Goal: Information Seeking & Learning: Learn about a topic

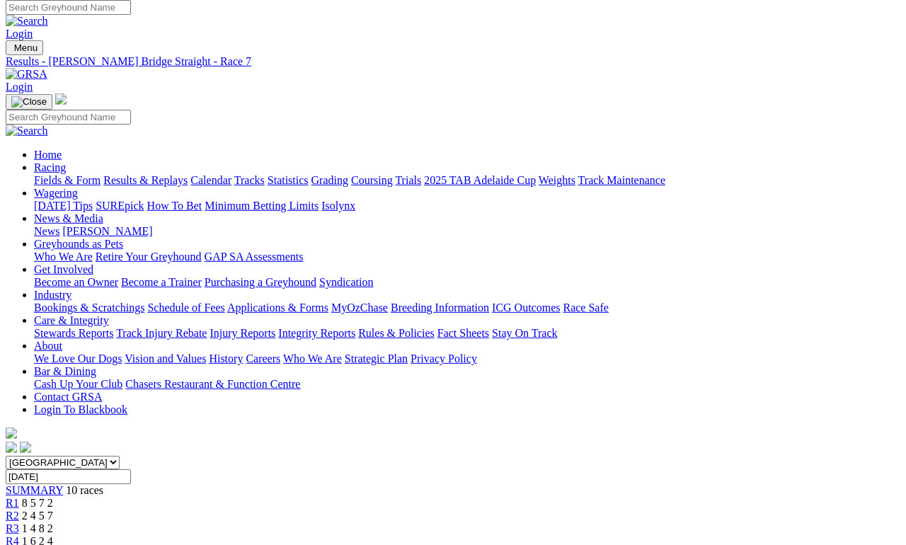
scroll to position [6, 0]
click at [309, 173] on link "Statistics" at bounding box center [287, 179] width 41 height 12
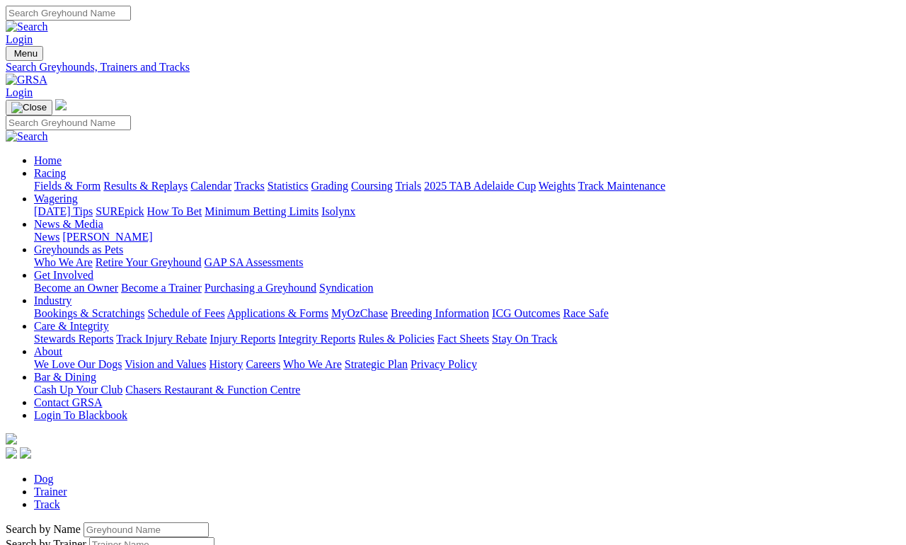
scroll to position [6, 0]
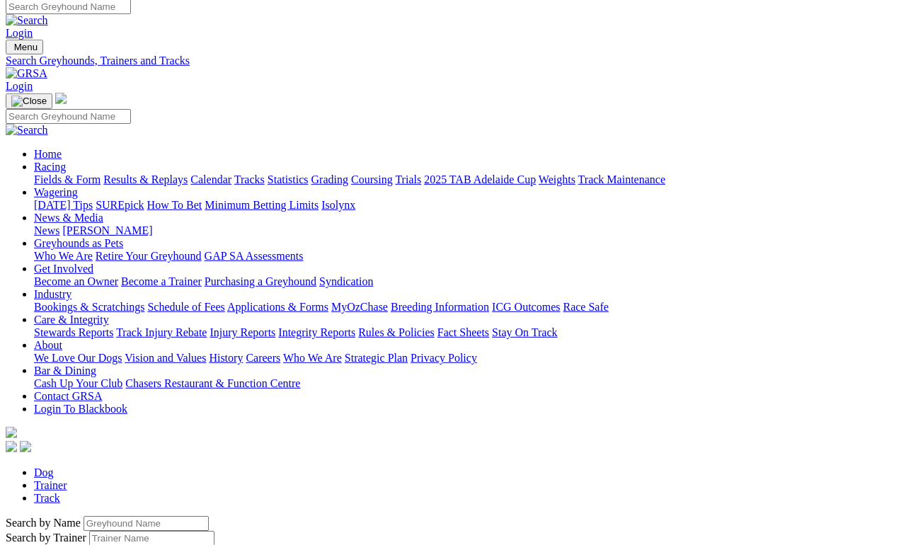
click at [85, 516] on input "Search by Greyhound name" at bounding box center [146, 523] width 125 height 15
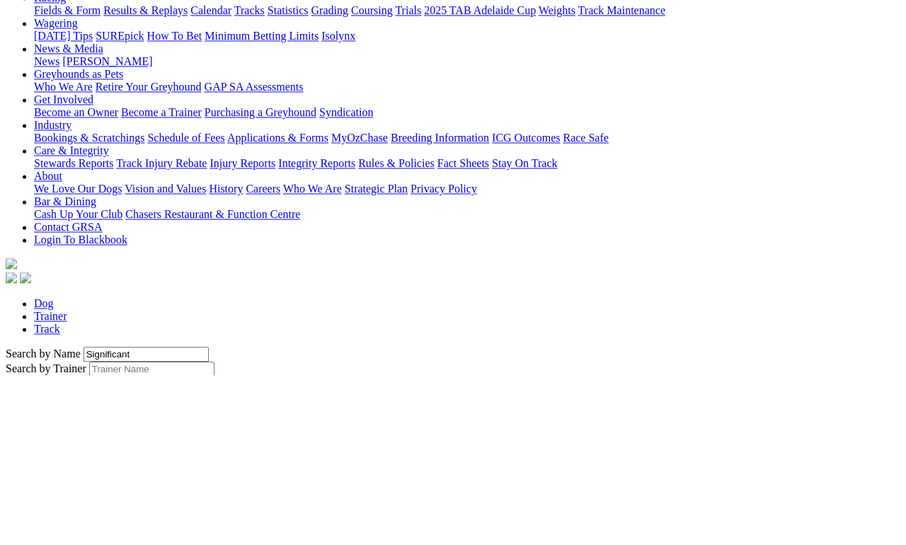
type input "Significant"
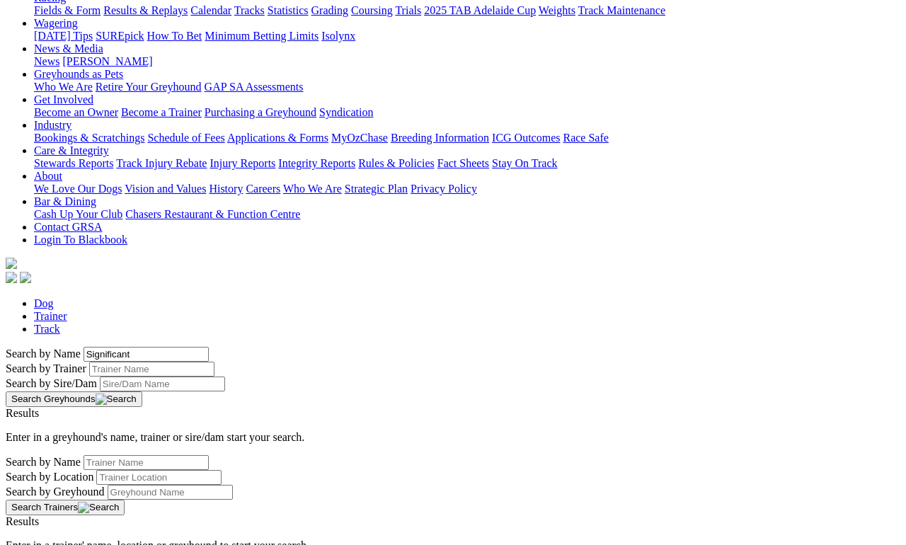
click at [142, 391] on button "Search Greyhounds" at bounding box center [74, 399] width 137 height 16
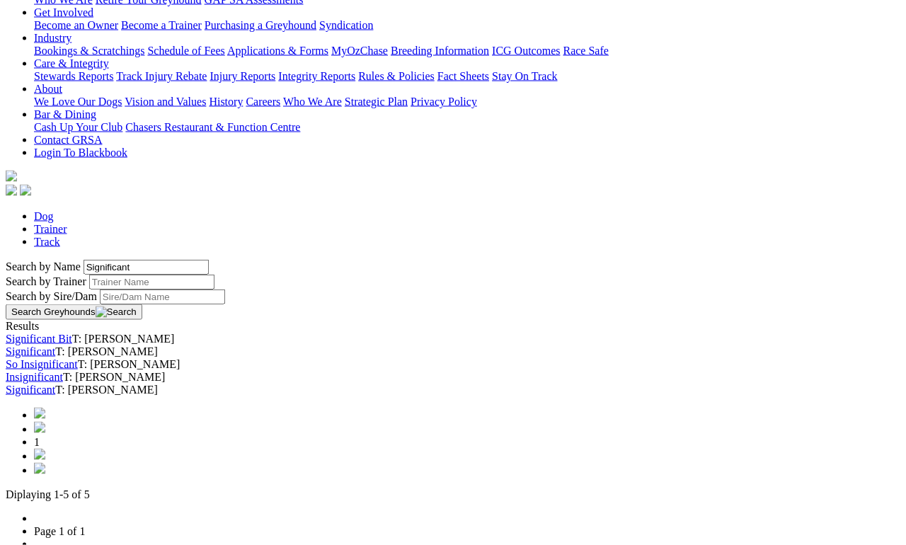
scroll to position [263, 0]
click at [55, 396] on link "Significant" at bounding box center [31, 390] width 50 height 12
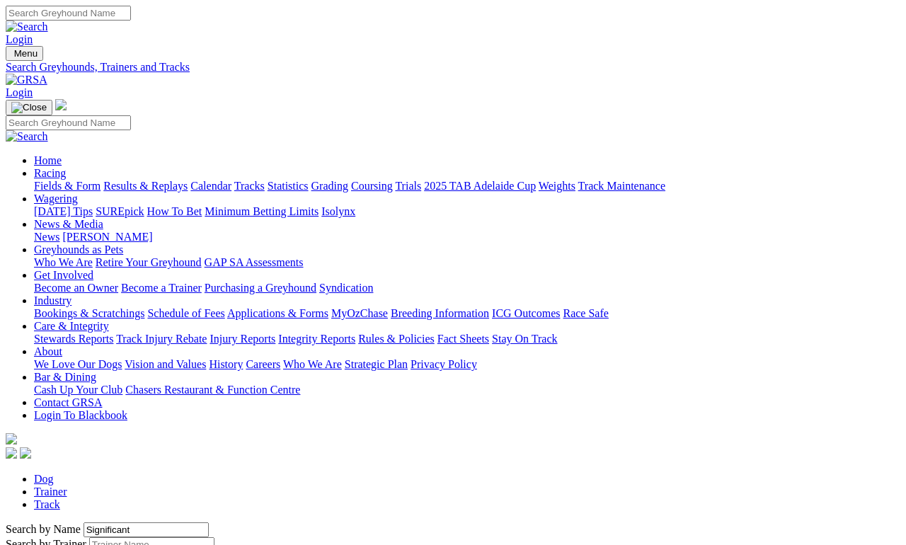
click at [134, 522] on input "Significant" at bounding box center [146, 529] width 125 height 15
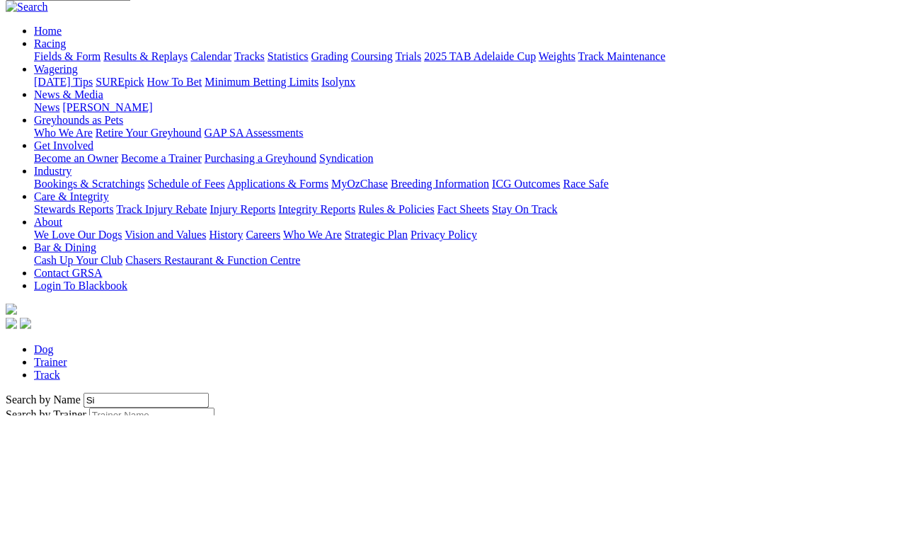
type input "S"
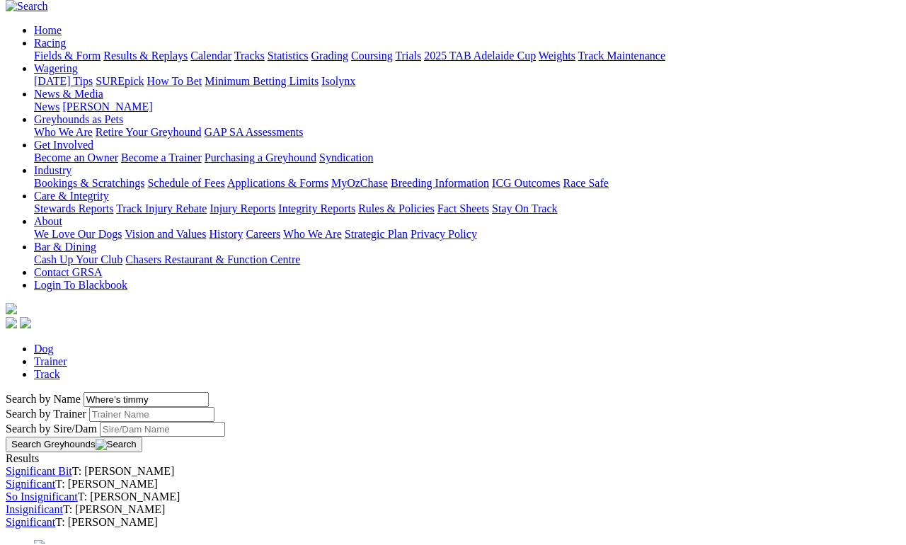
scroll to position [129, 0]
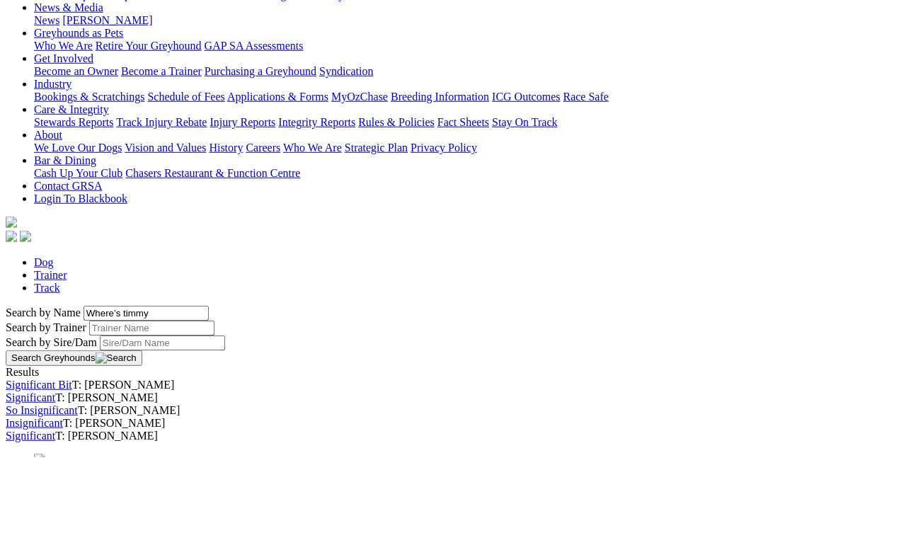
click at [142, 438] on button "Search Greyhounds" at bounding box center [74, 446] width 137 height 16
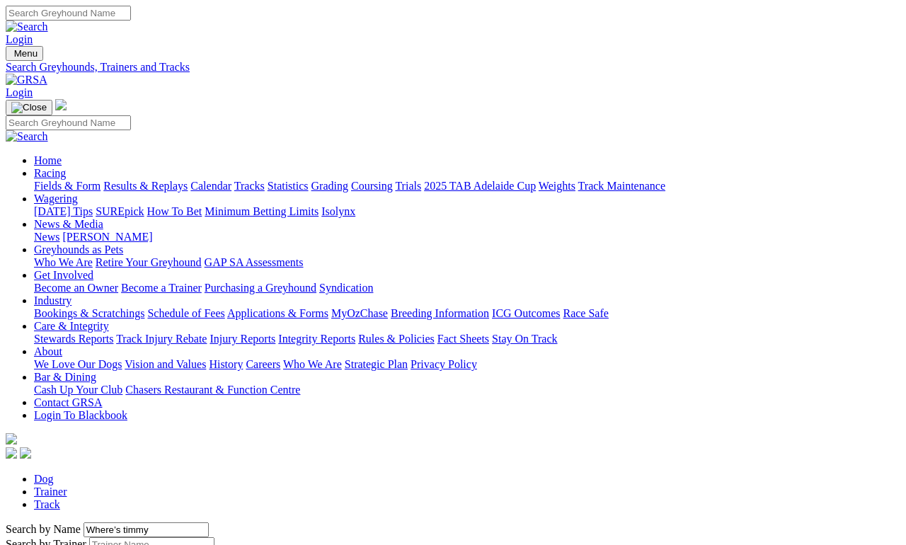
click at [152, 522] on input "Where’s timmy" at bounding box center [146, 529] width 125 height 15
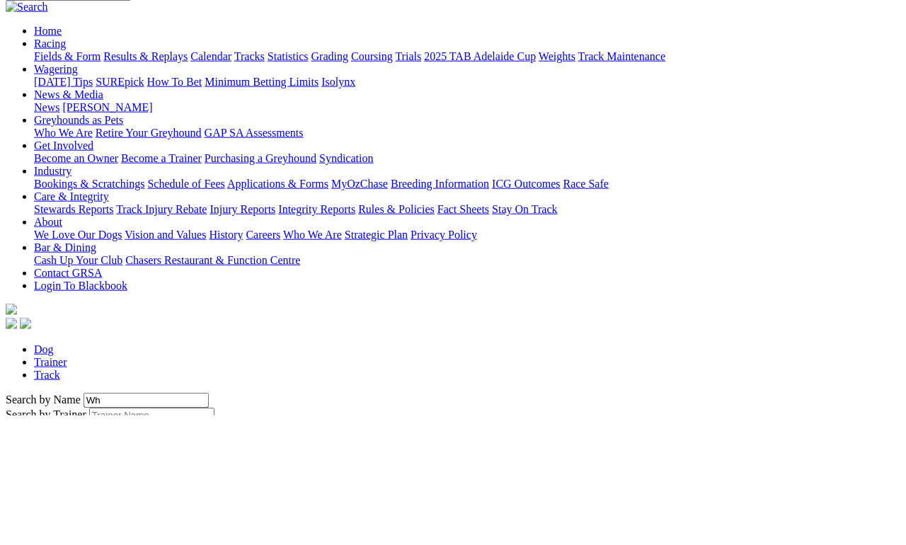
type input "W"
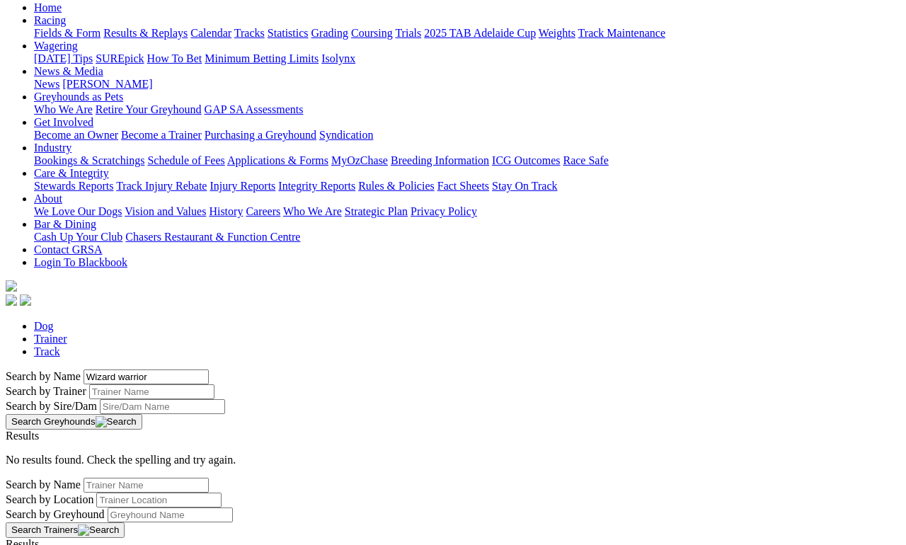
click at [142, 414] on button "Search Greyhounds" at bounding box center [74, 422] width 137 height 16
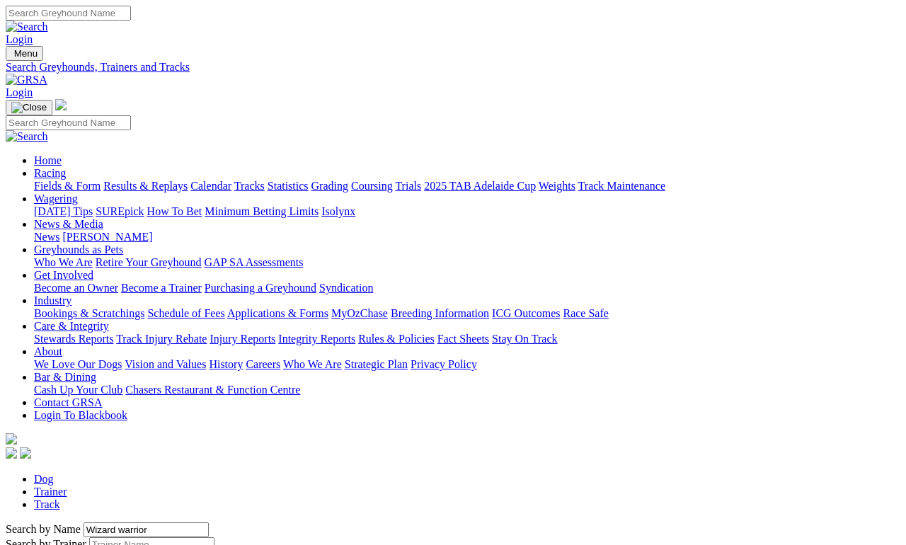
click at [166, 522] on input "Wizard warrior" at bounding box center [146, 529] width 125 height 15
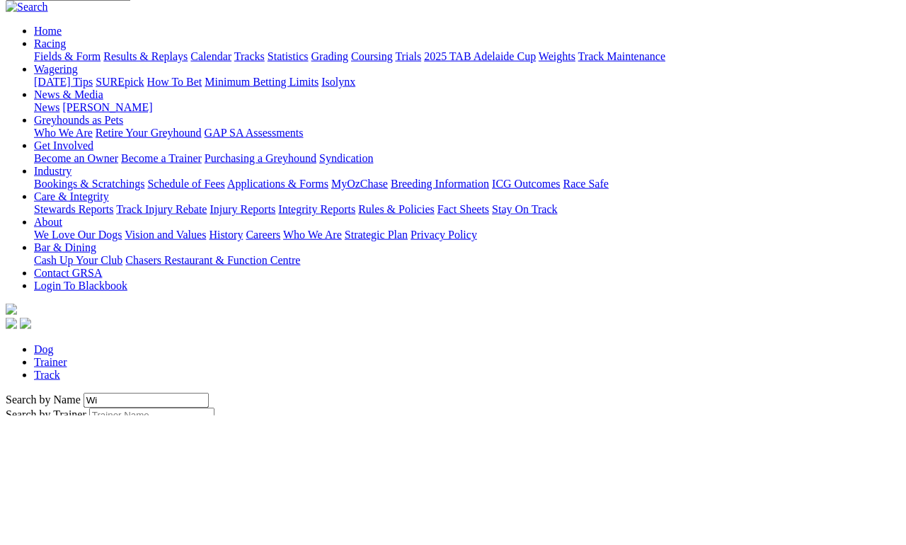
type input "W"
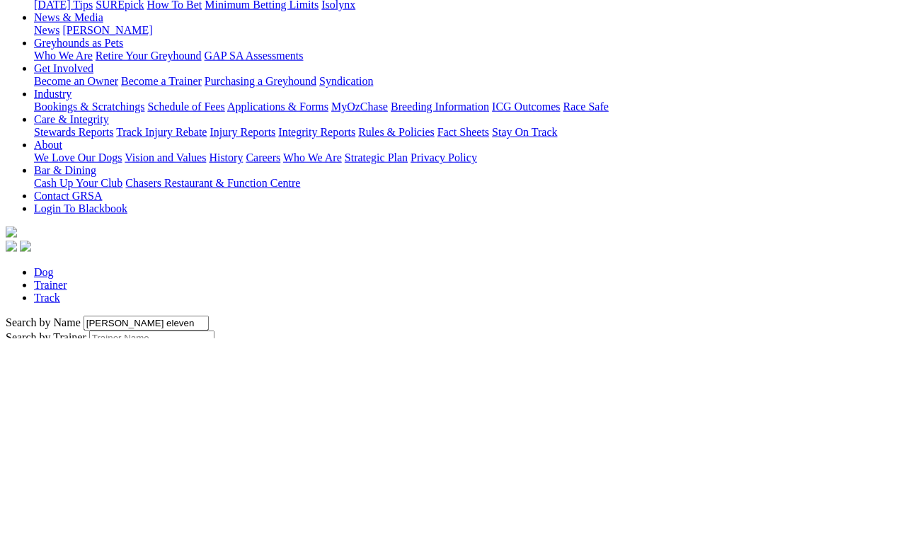
type input "Archer eleven"
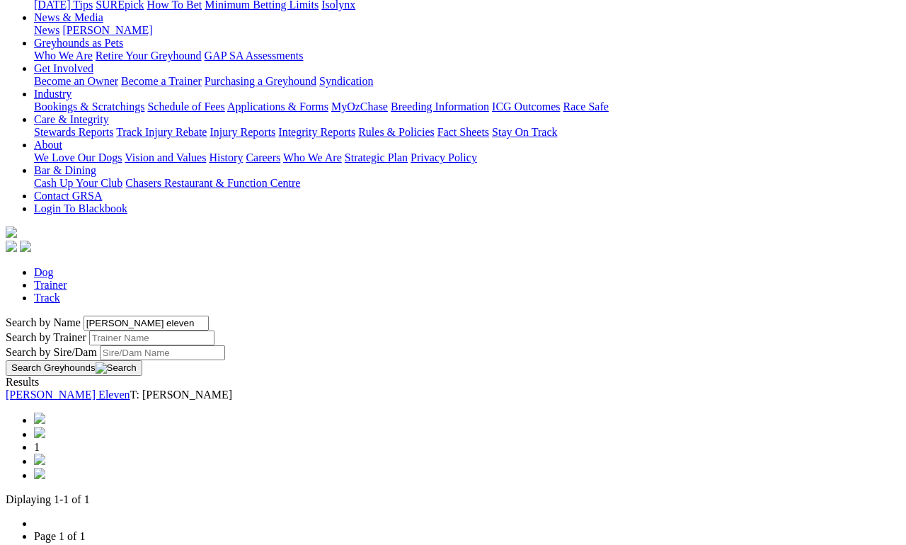
click at [109, 389] on link "Archer Eleven" at bounding box center [68, 395] width 125 height 12
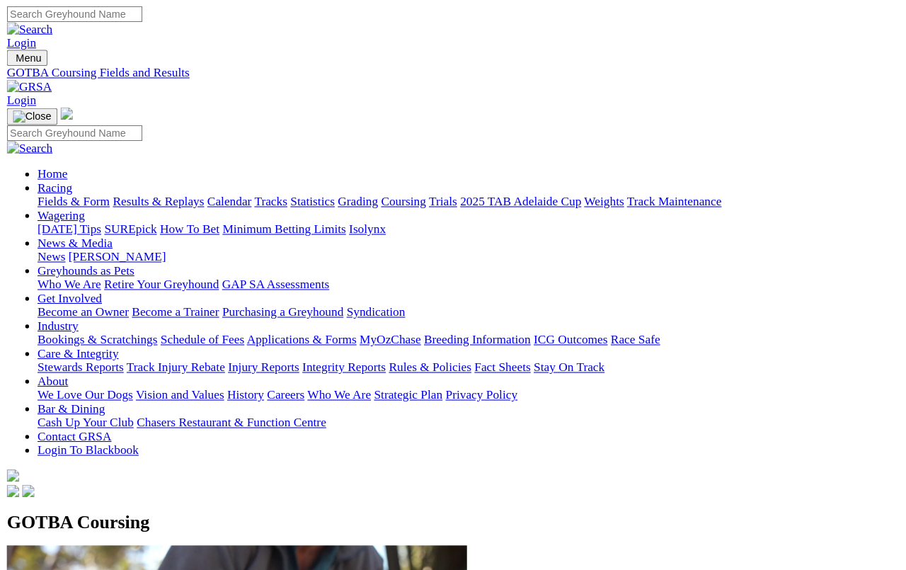
scroll to position [35, 0]
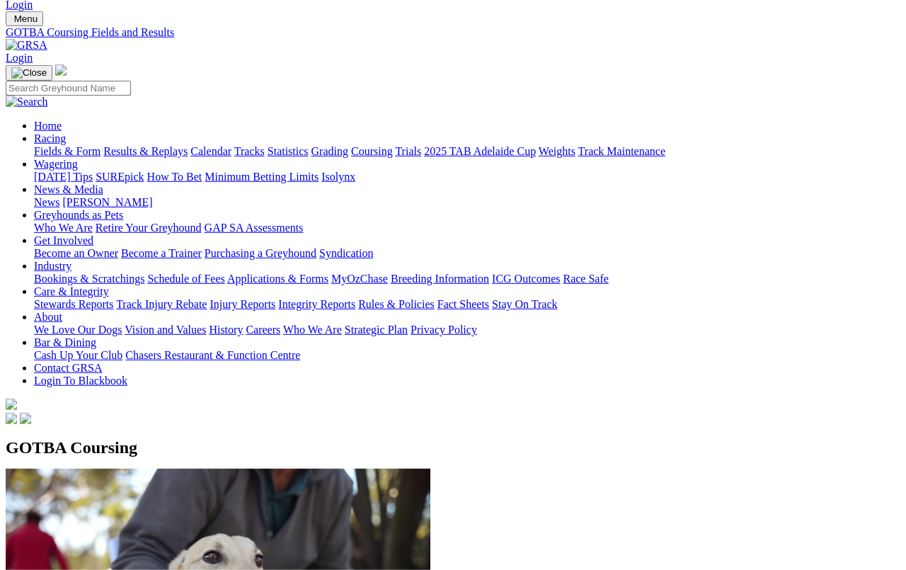
click at [62, 145] on link "Fields & Form" at bounding box center [67, 151] width 67 height 12
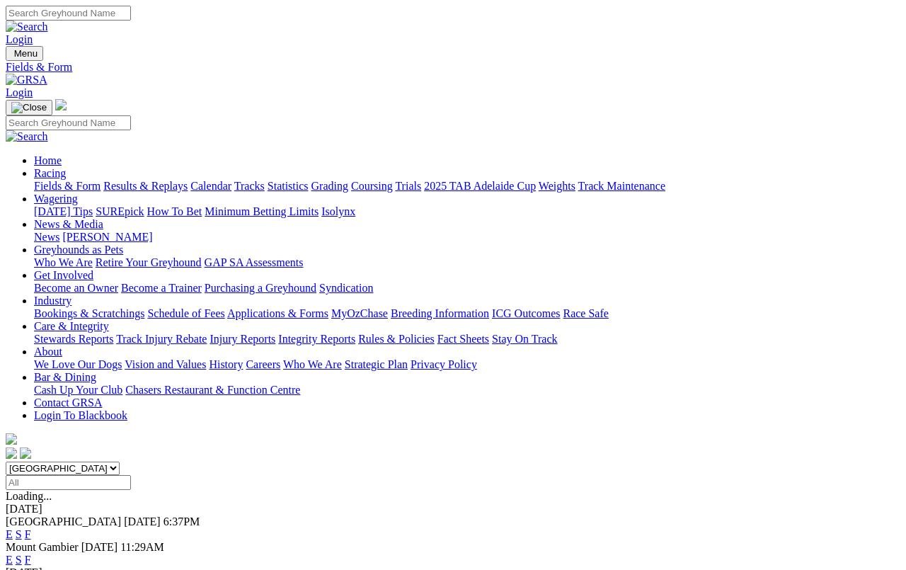
click at [169, 180] on link "Results & Replays" at bounding box center [145, 186] width 84 height 12
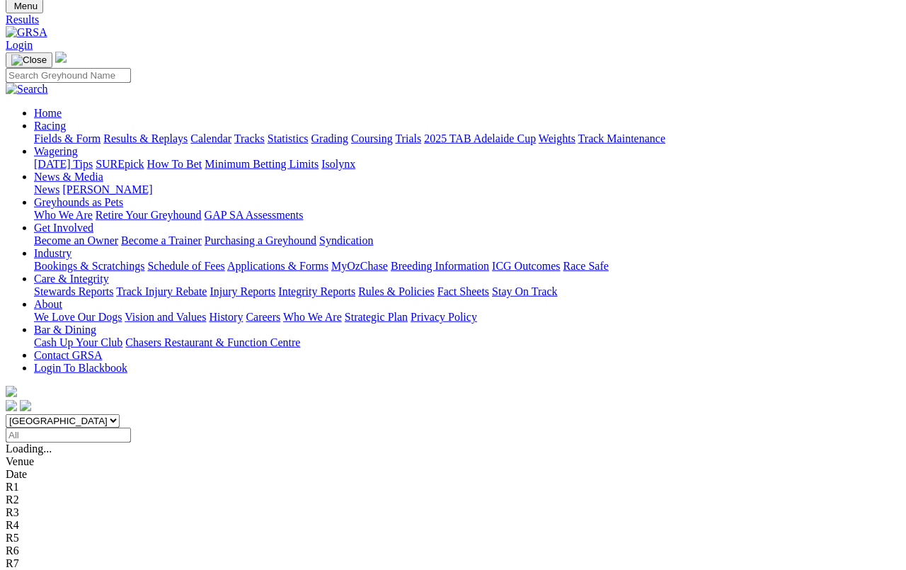
scroll to position [62, 0]
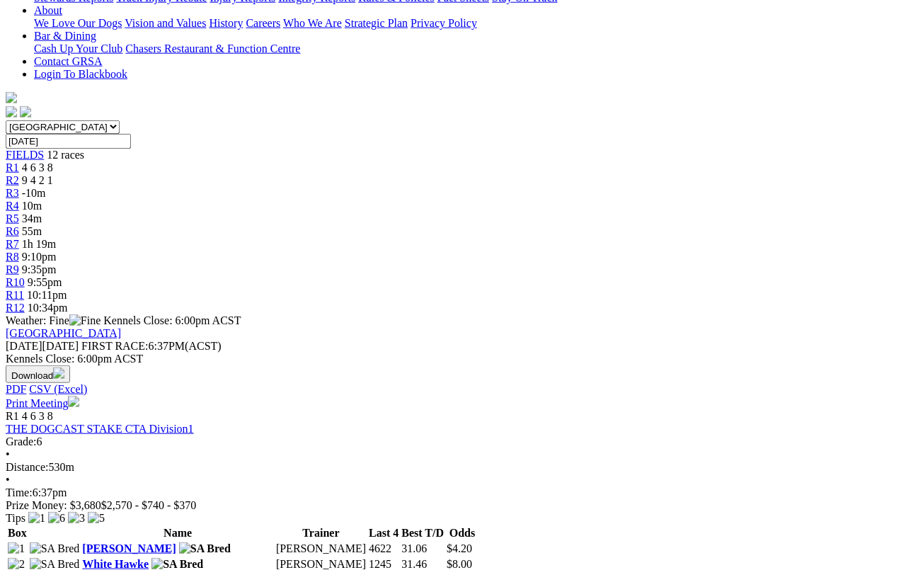
scroll to position [322, 0]
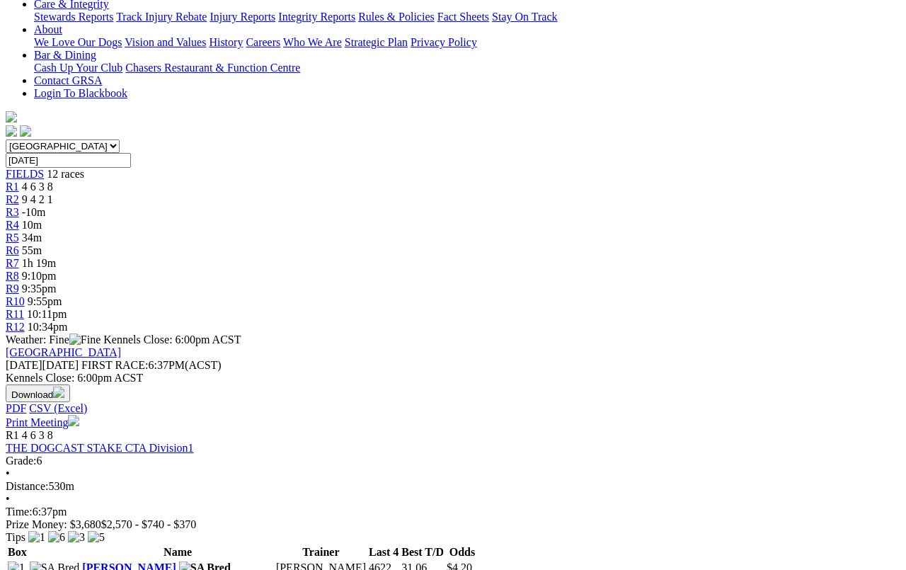
click at [153, 442] on link "THE DOGCAST STAKE CTA Division1" at bounding box center [100, 448] width 188 height 12
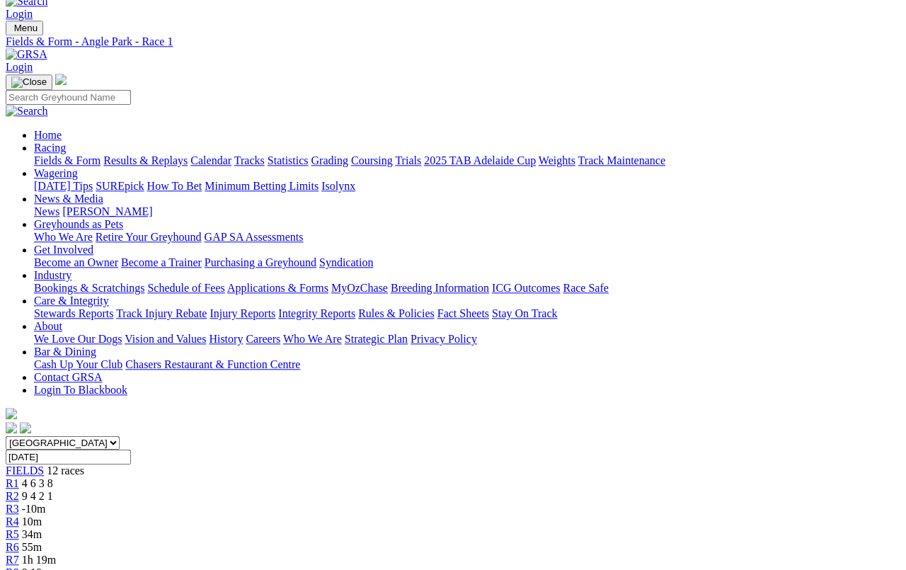
scroll to position [25, 0]
click at [19, 490] on link "R2" at bounding box center [12, 496] width 13 height 12
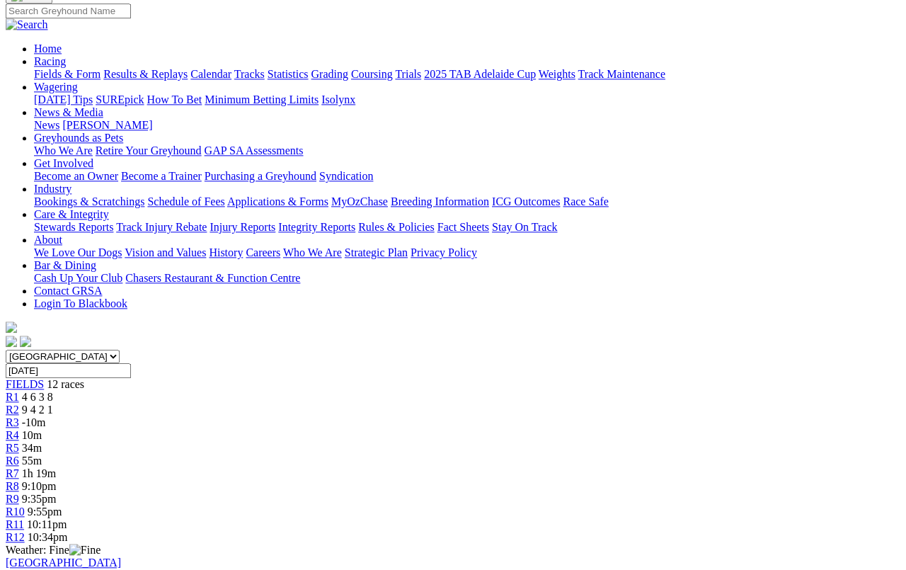
scroll to position [110, 0]
click at [19, 418] on link "R3" at bounding box center [12, 424] width 13 height 12
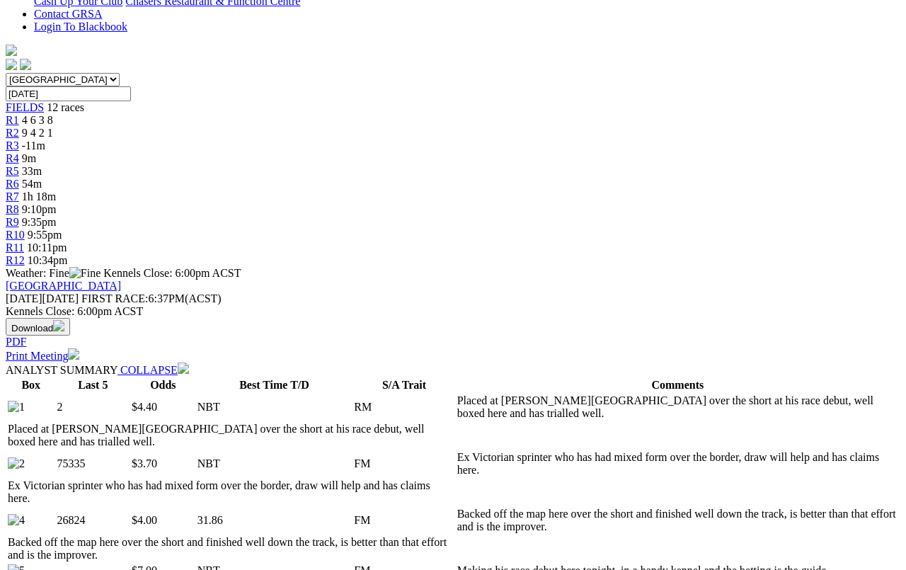
scroll to position [386, 0]
